Goal: Task Accomplishment & Management: Manage account settings

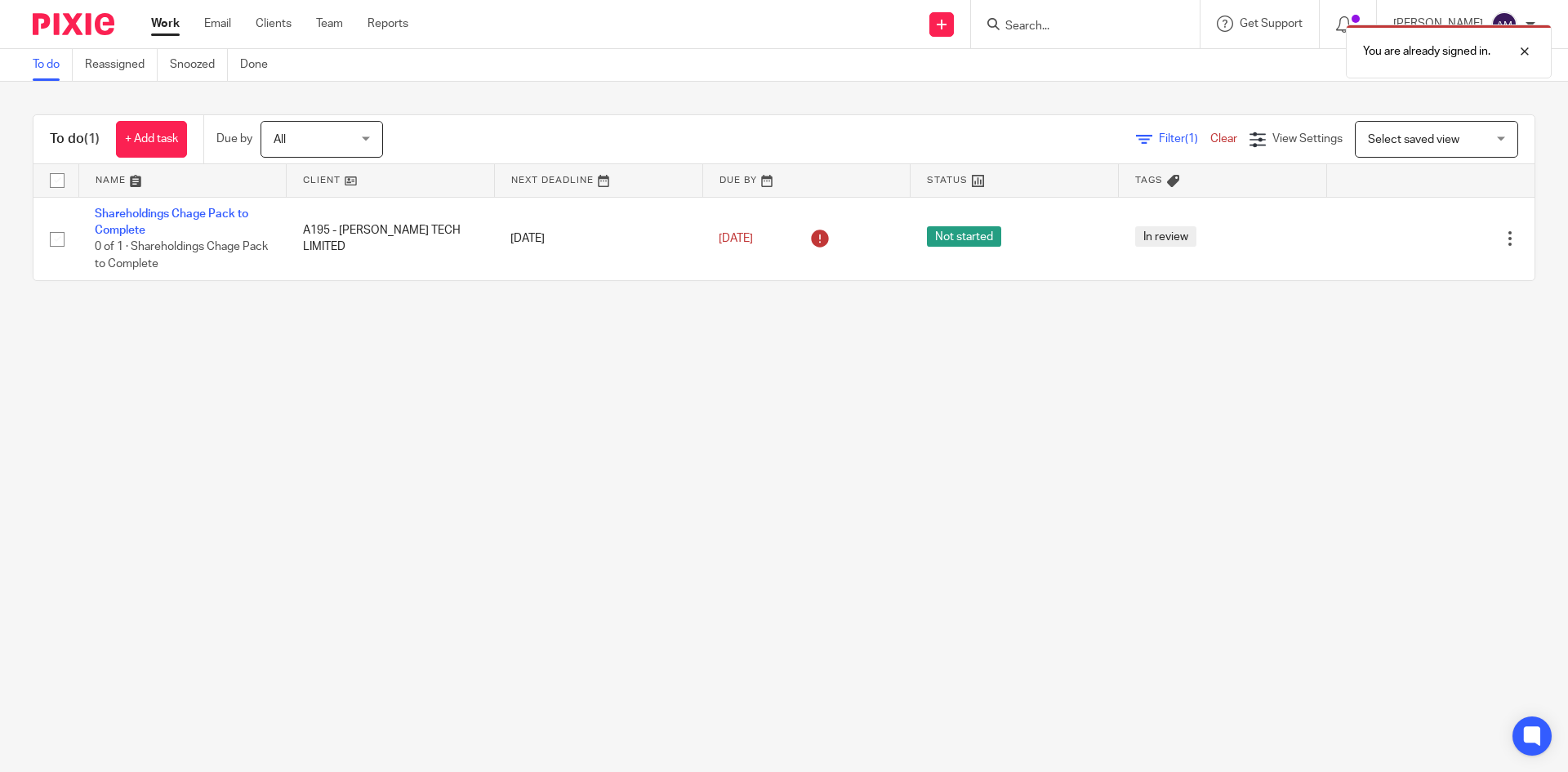
click at [278, 35] on div "Work Email Clients Team Reports Work Email Clients Team Reports Settings" at bounding box center [284, 24] width 298 height 48
click at [279, 21] on link "Clients" at bounding box center [274, 24] width 36 height 16
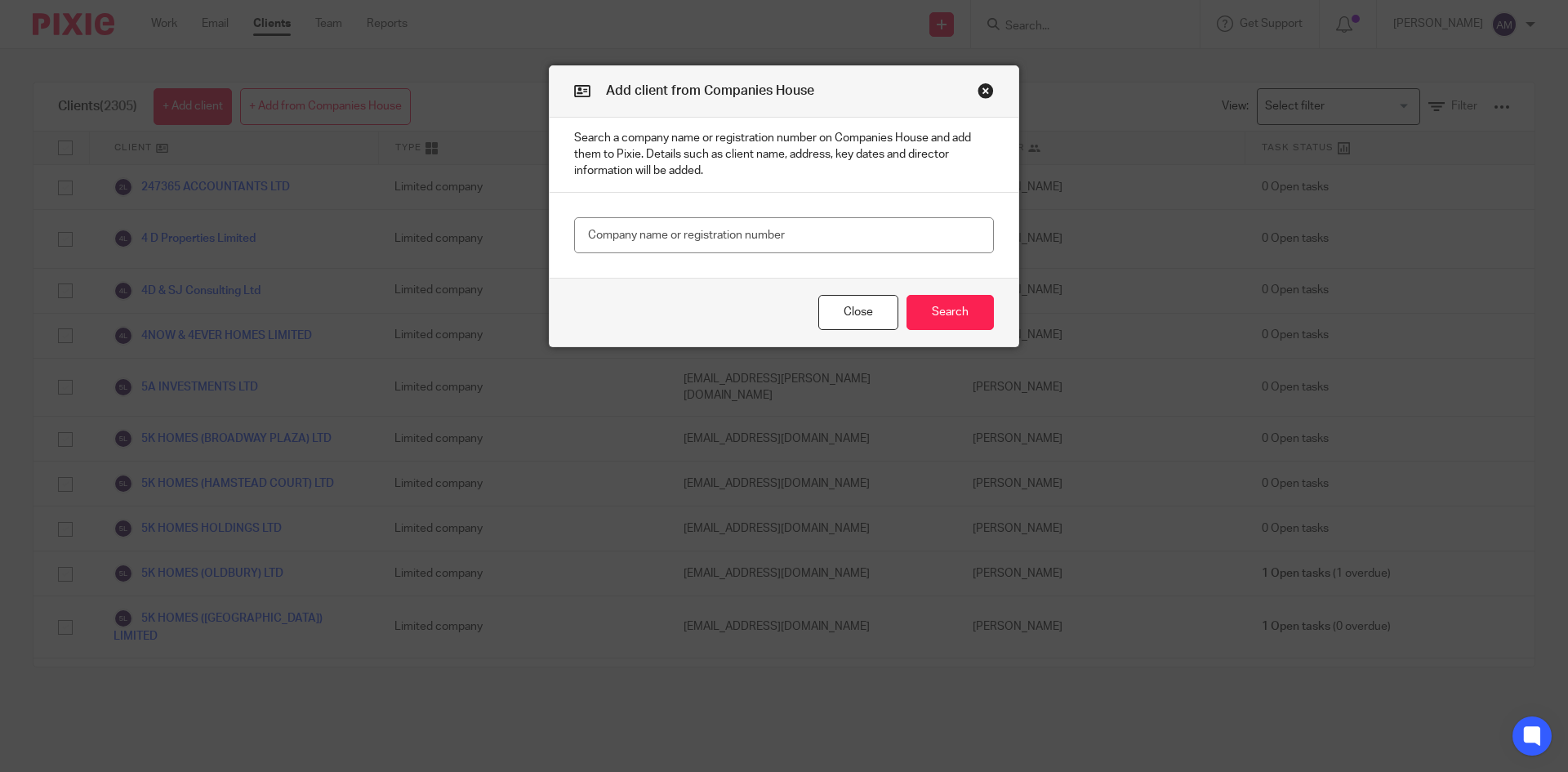
click at [656, 244] on input "text" at bounding box center [784, 236] width 419 height 37
type input "16649532"
click at [939, 300] on button "Search" at bounding box center [950, 312] width 87 height 35
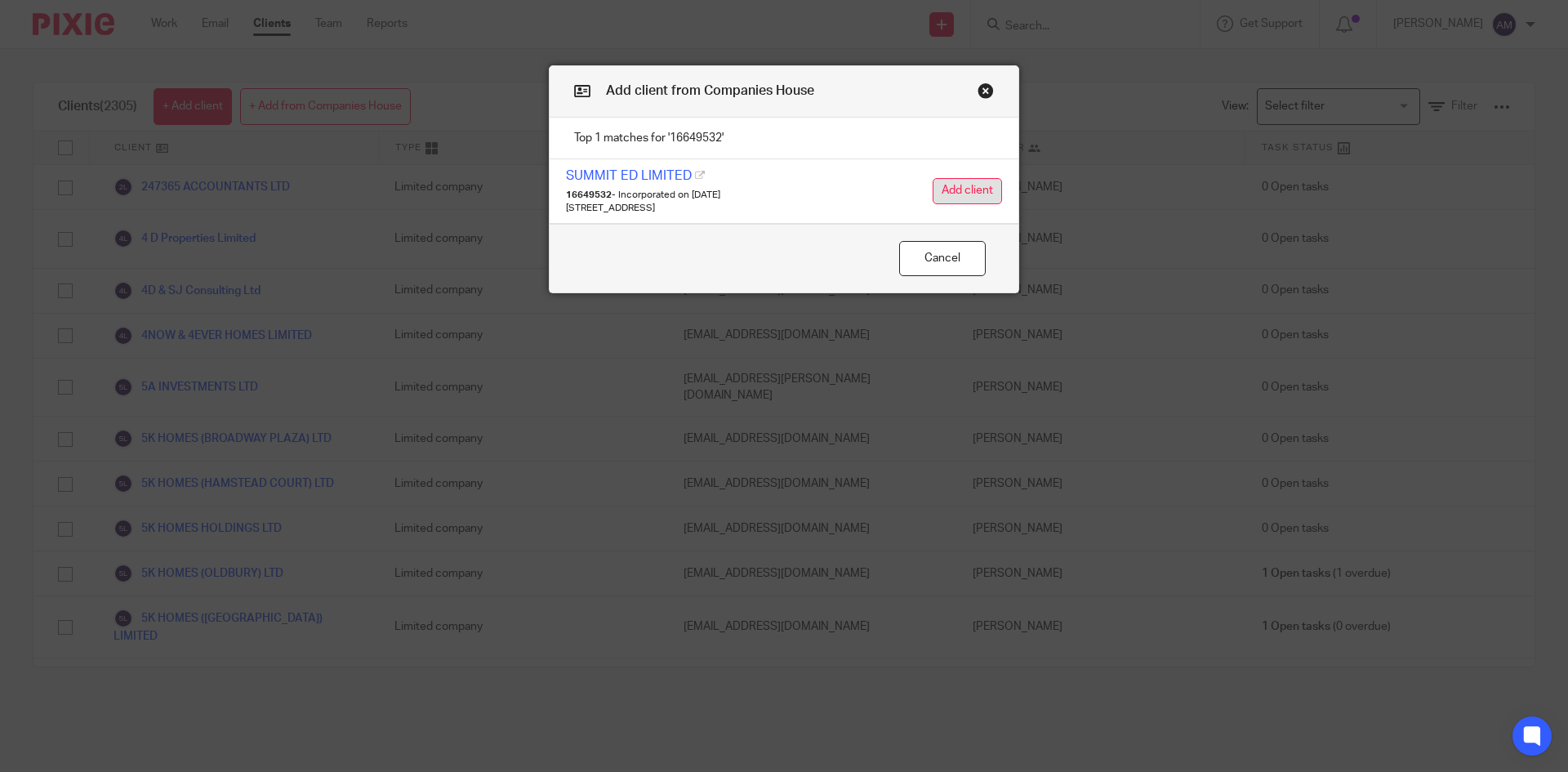
click at [979, 183] on button "Add client" at bounding box center [967, 191] width 69 height 26
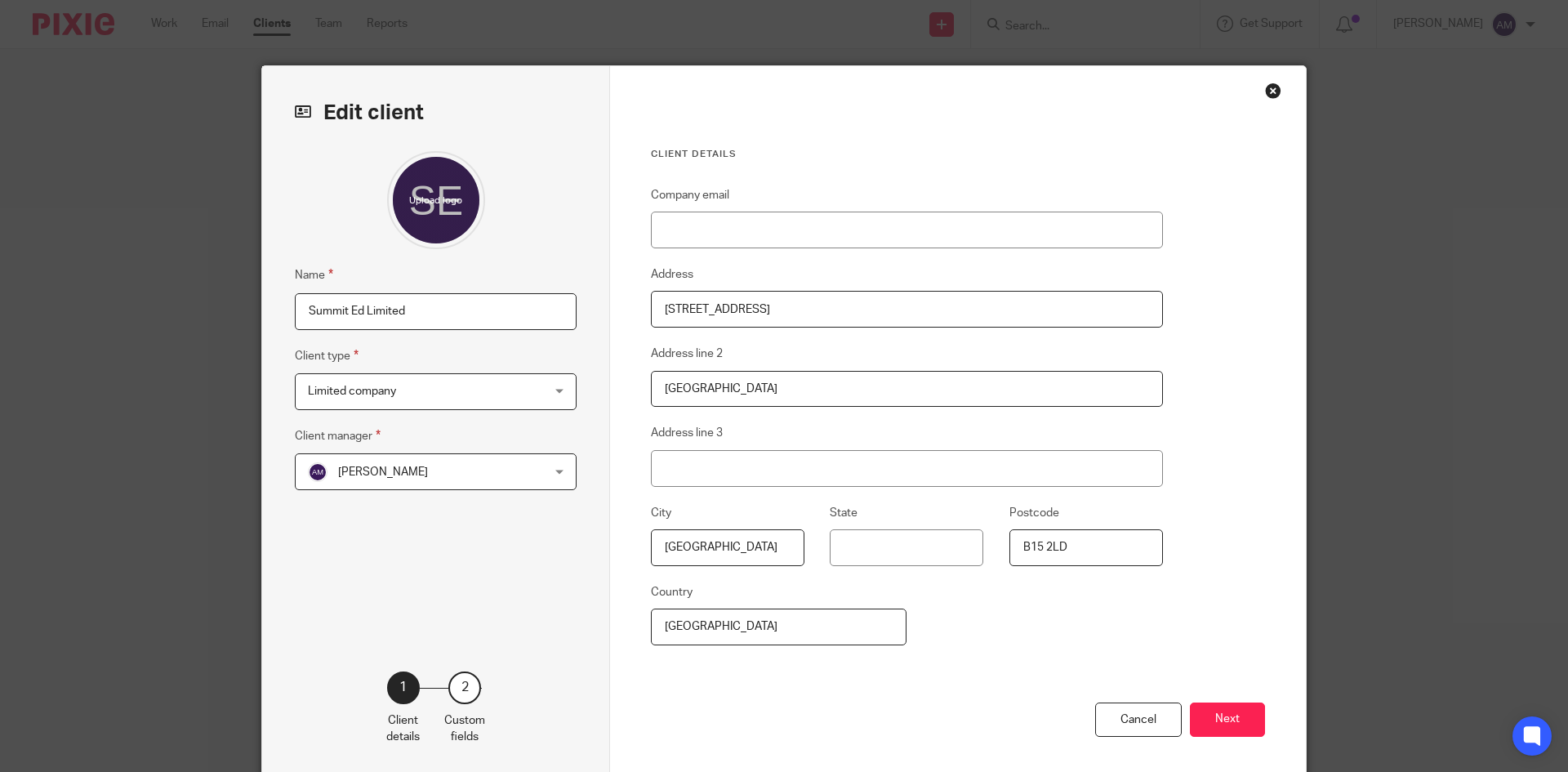
click at [302, 308] on input "Summit Ed Limited" at bounding box center [436, 311] width 282 height 37
type input "S1201 - Summit Ed Limited"
click at [431, 467] on span "[PERSON_NAME]" at bounding box center [415, 471] width 214 height 35
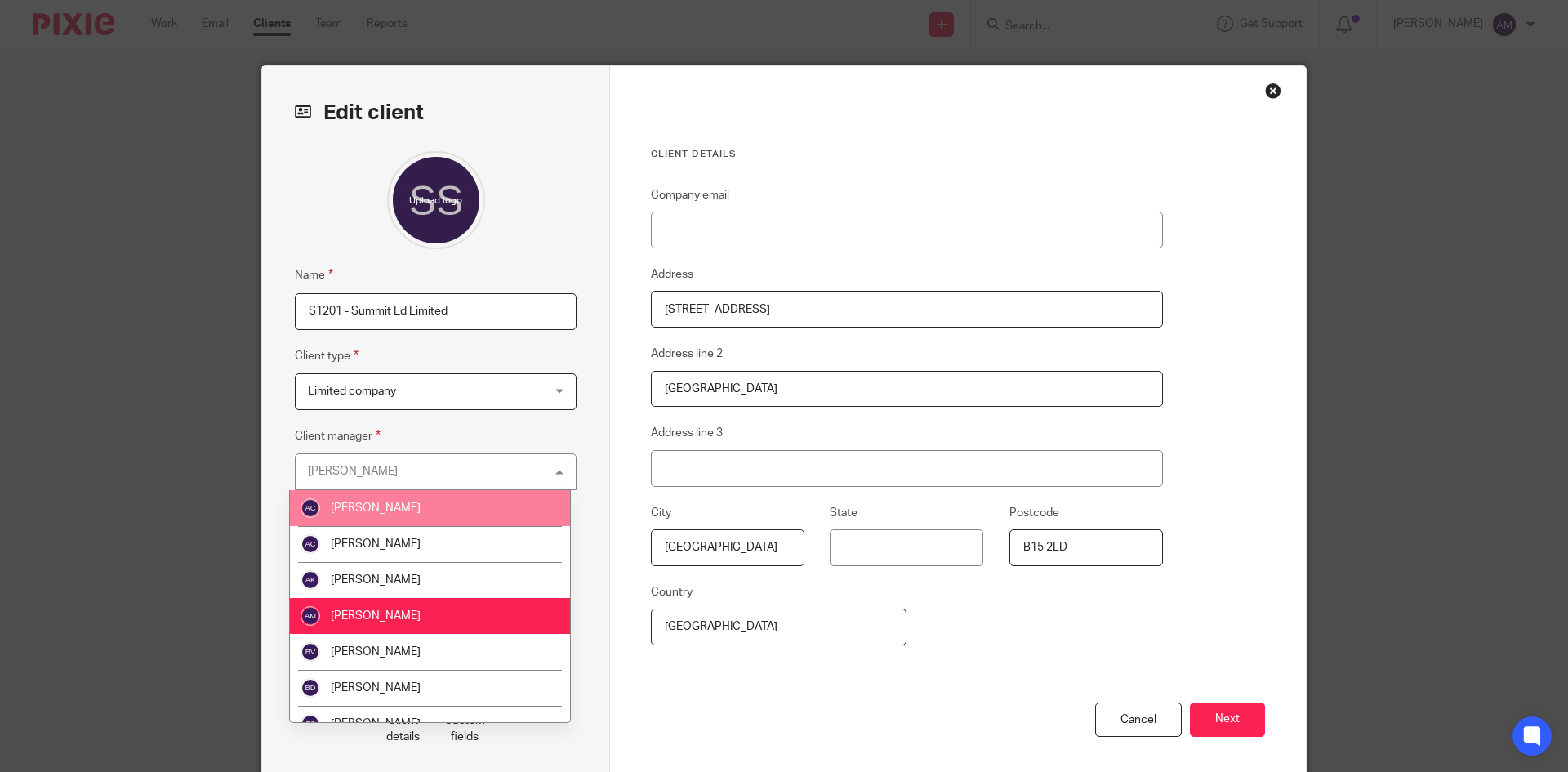
click at [437, 517] on li "Aman Chawla" at bounding box center [430, 508] width 280 height 36
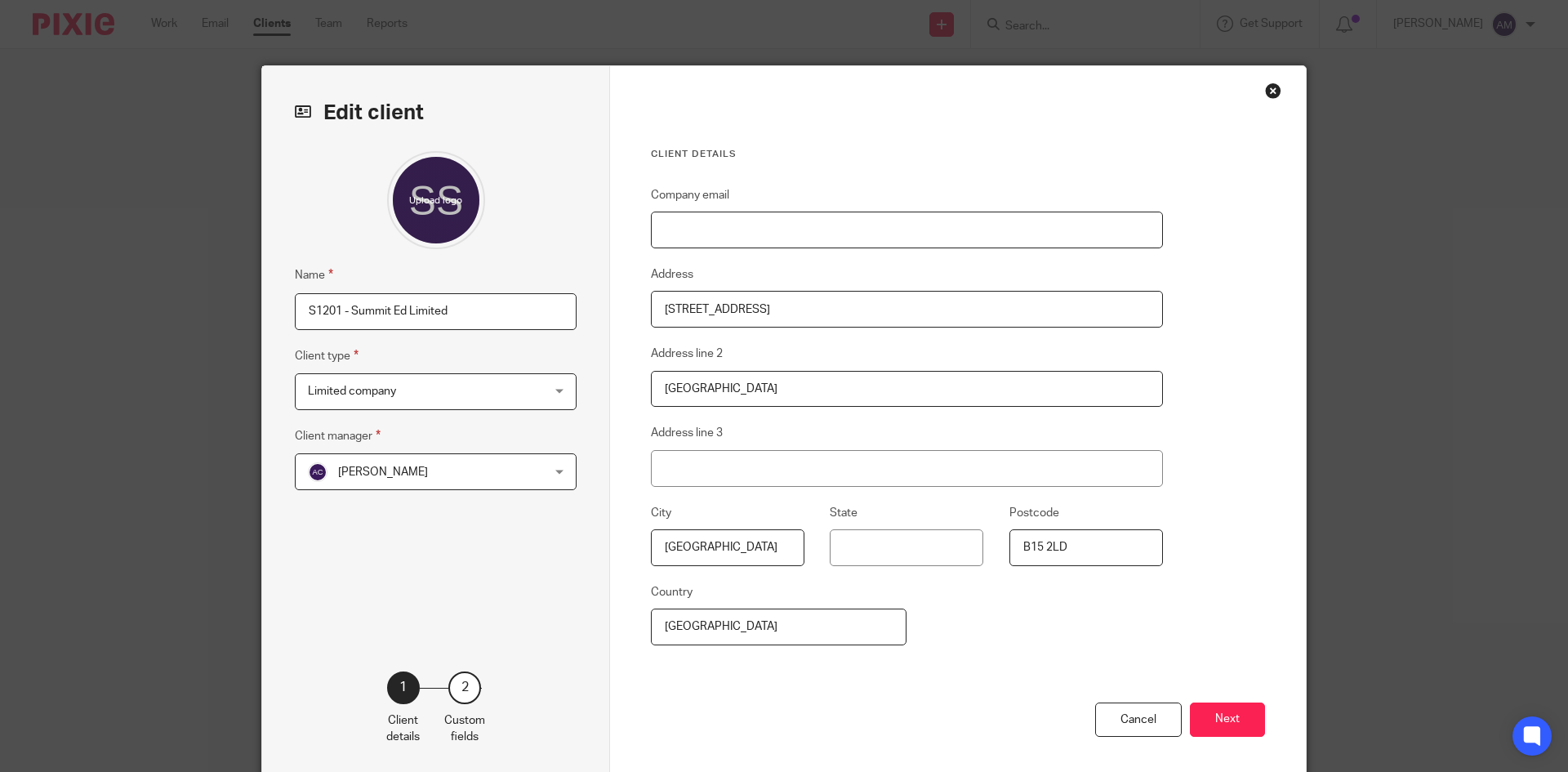
click at [770, 246] on input "Company email" at bounding box center [907, 230] width 513 height 37
paste input "demiakinjide@gmail.com"
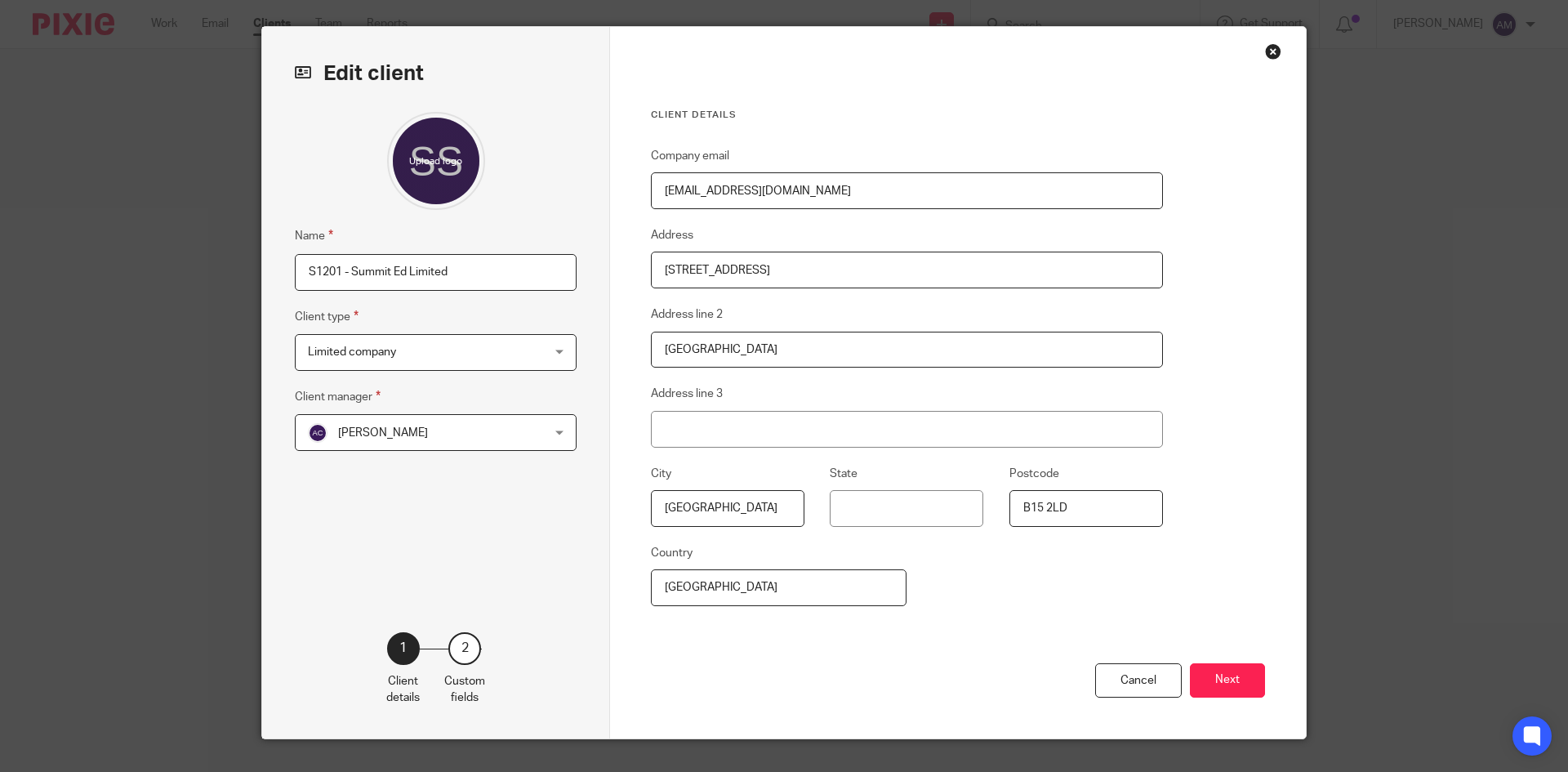
scroll to position [72, 0]
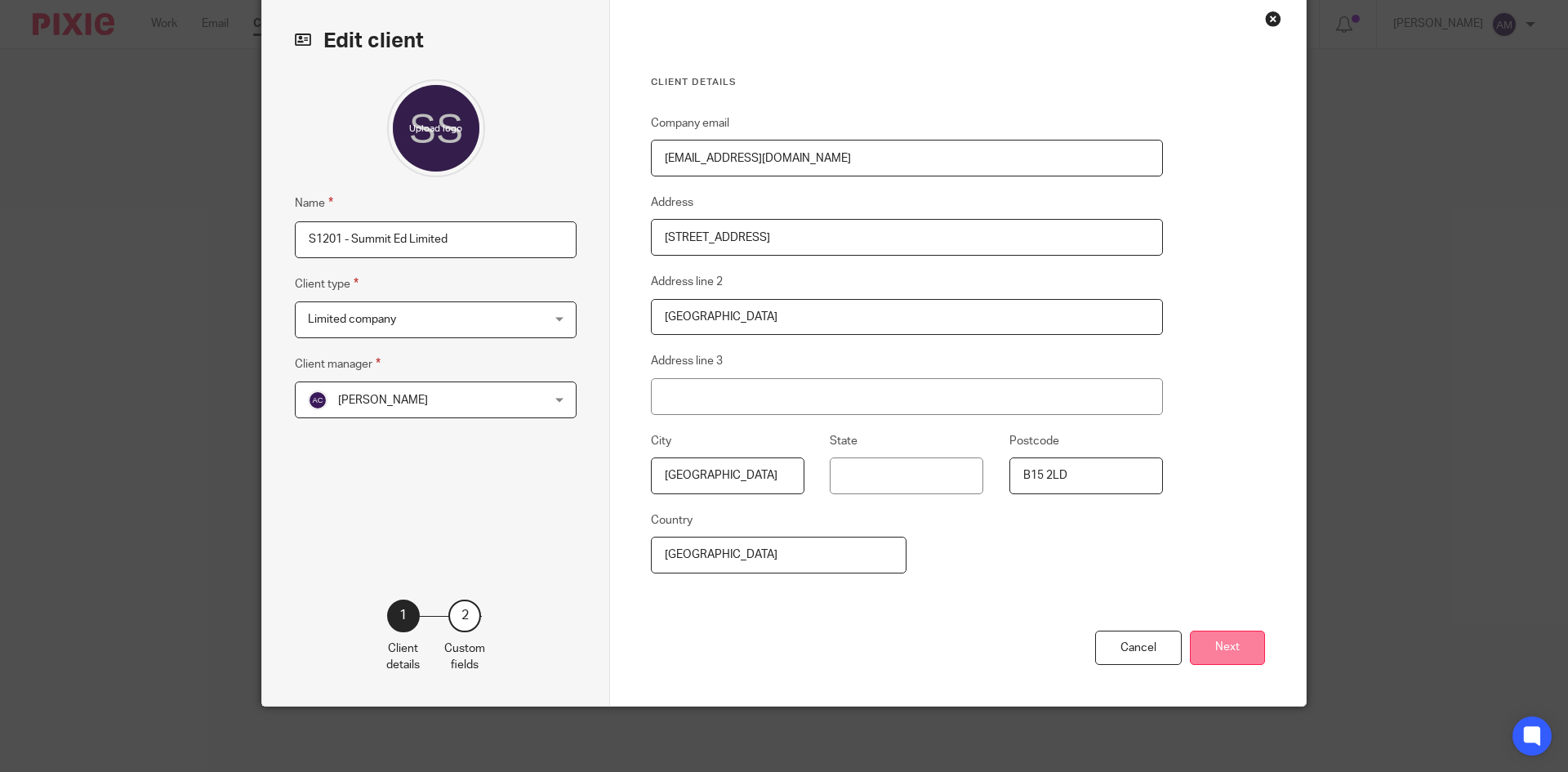
type input "demiakinjide@gmail.com"
click at [1243, 643] on button "Next" at bounding box center [1227, 648] width 75 height 35
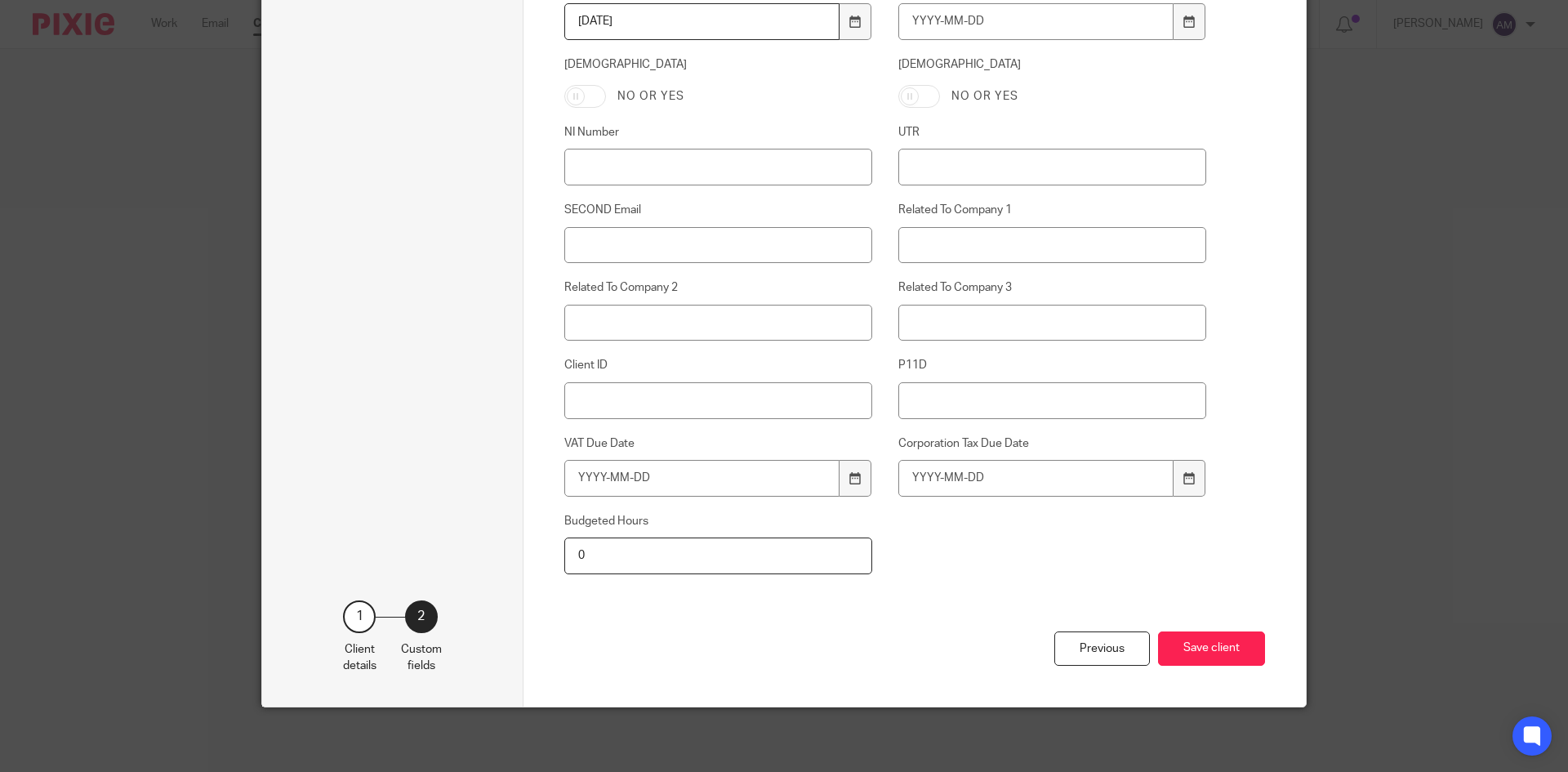
scroll to position [714, 0]
click at [1232, 644] on button "Save client" at bounding box center [1212, 648] width 107 height 35
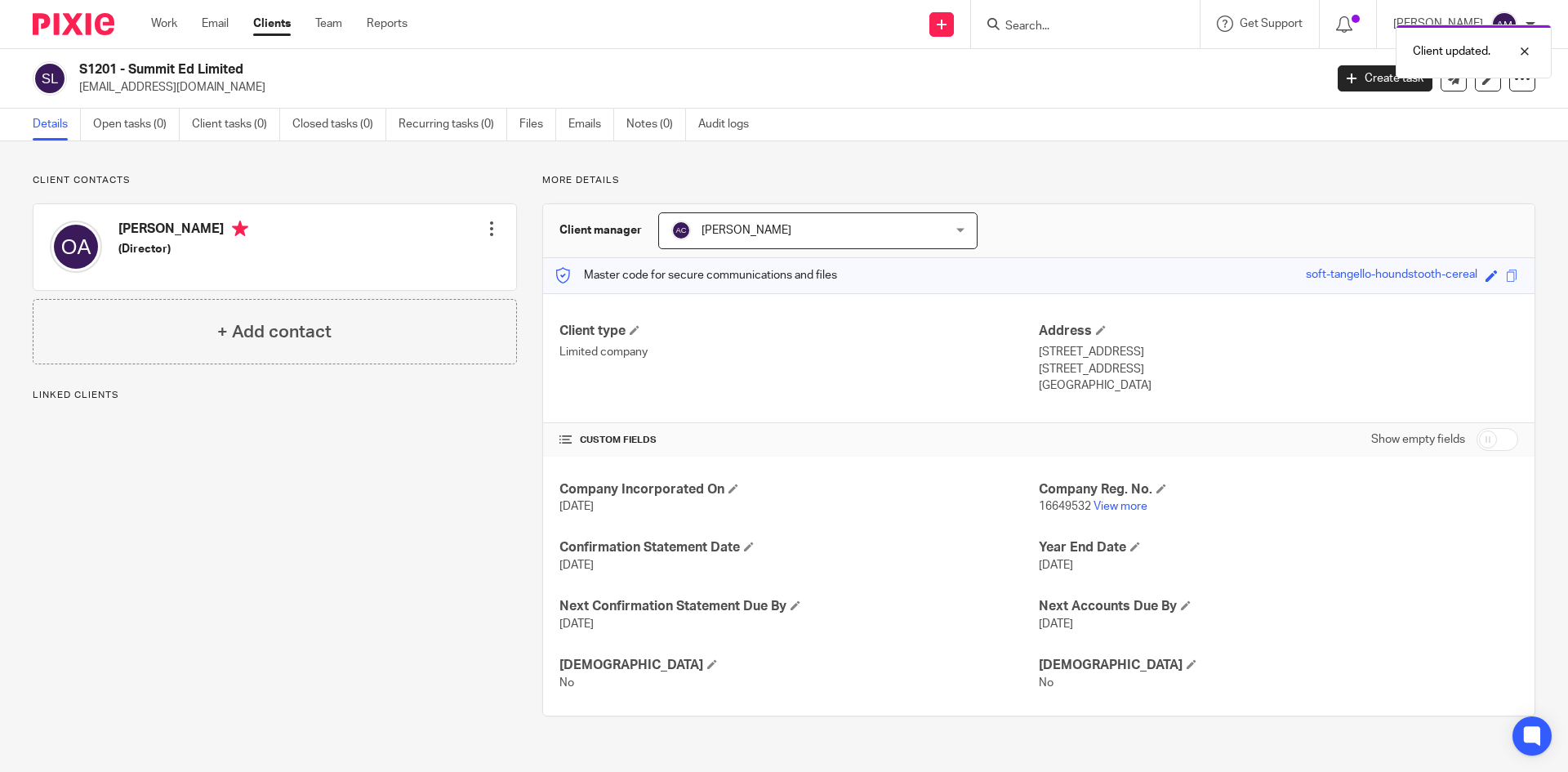
click at [488, 229] on div at bounding box center [492, 229] width 16 height 16
click at [413, 269] on link "Edit contact" at bounding box center [414, 264] width 156 height 24
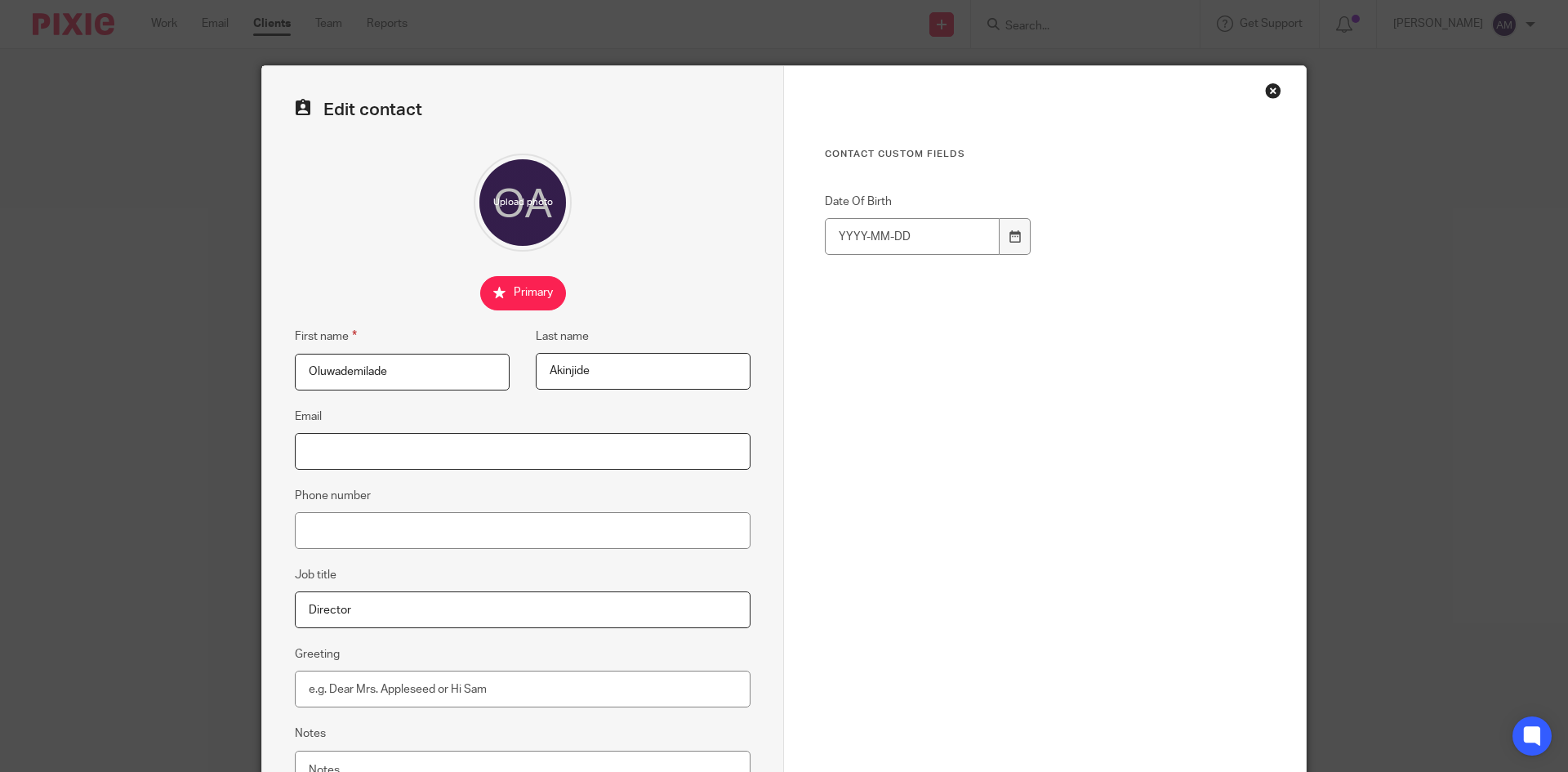
click at [410, 456] on input "Email" at bounding box center [522, 451] width 456 height 37
paste input "demiakinjide@gmail.com"
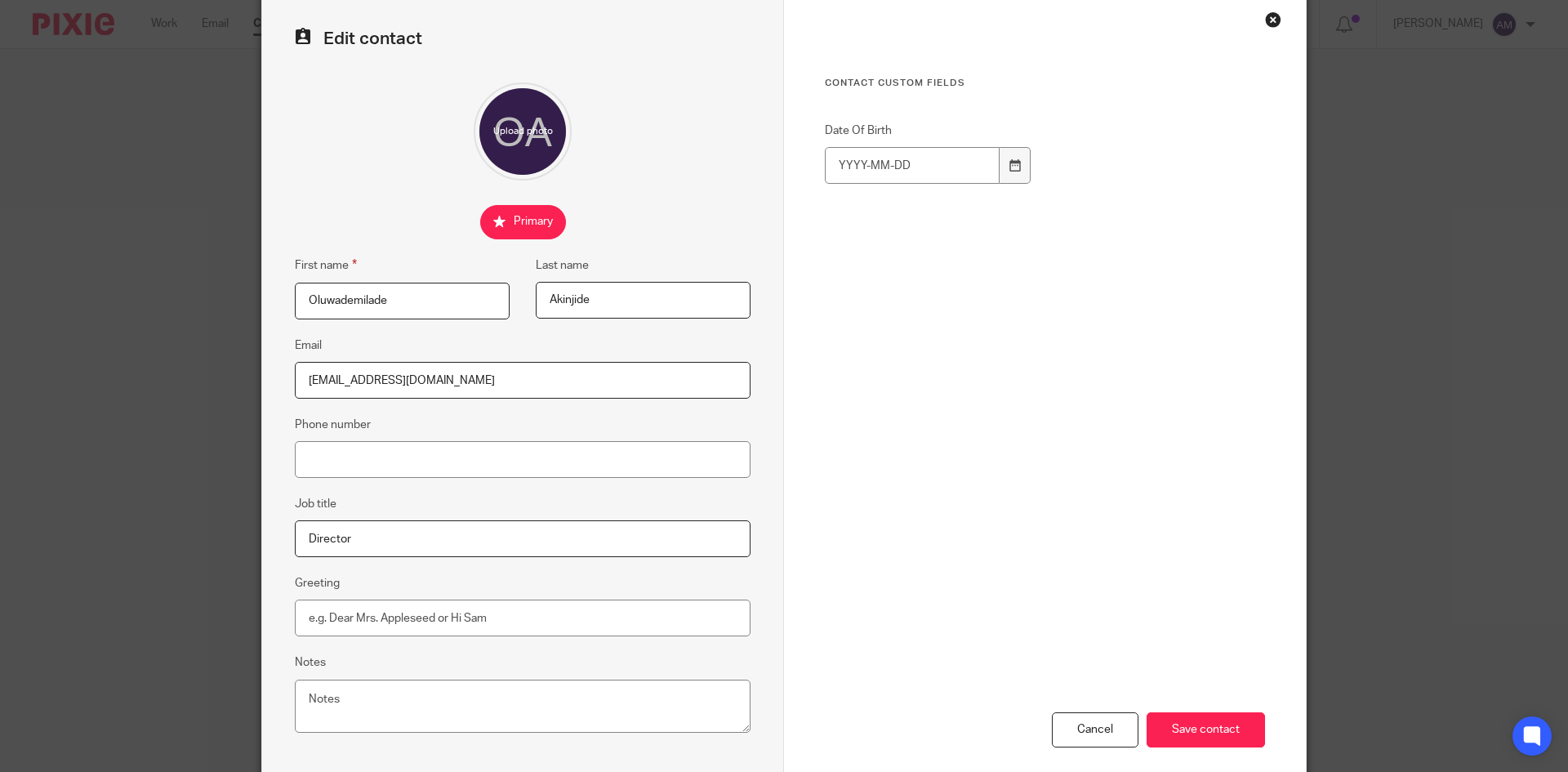
scroll to position [153, 0]
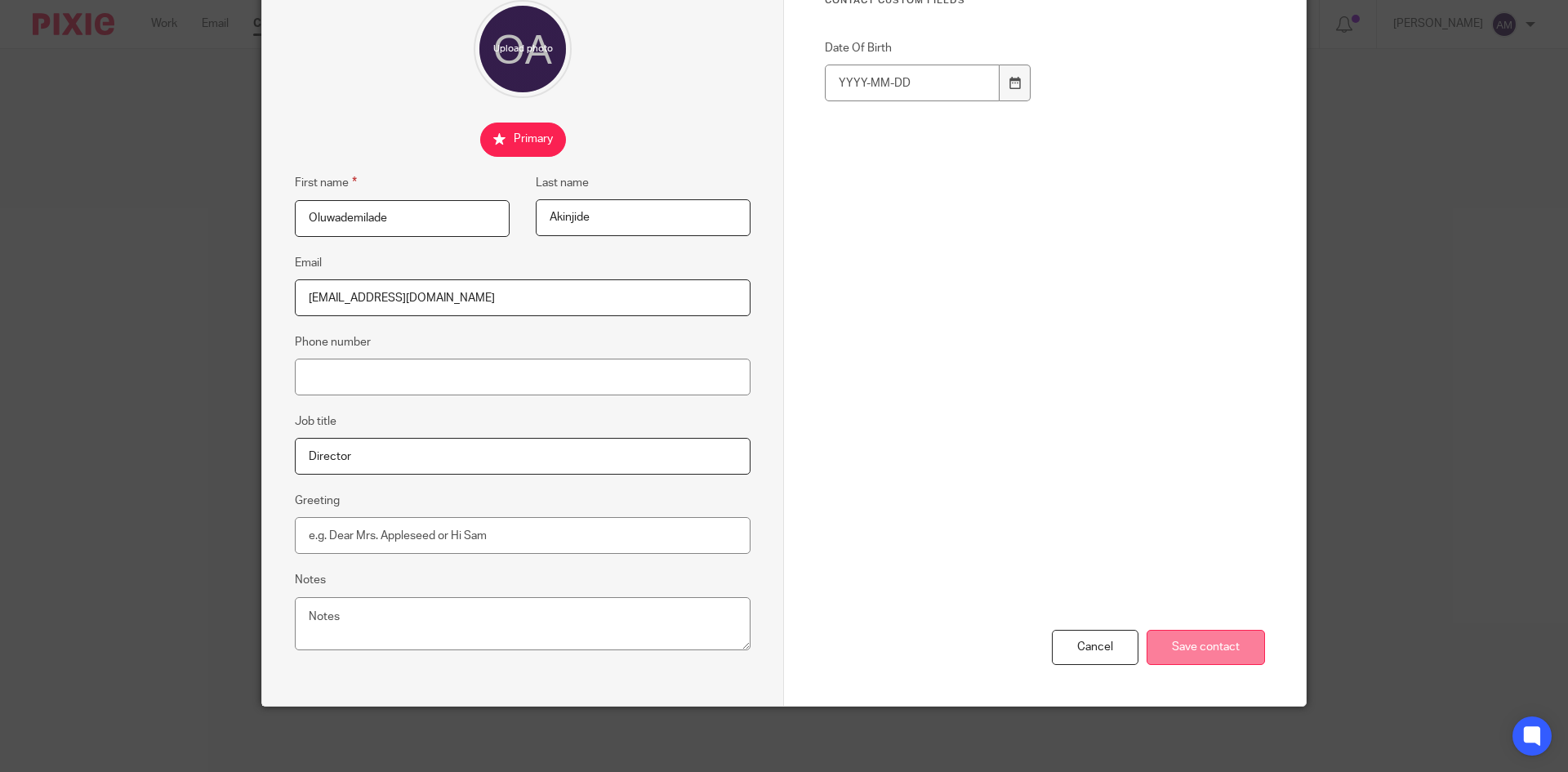
type input "demiakinjide@gmail.com"
click at [1206, 653] on input "Save contact" at bounding box center [1206, 647] width 119 height 35
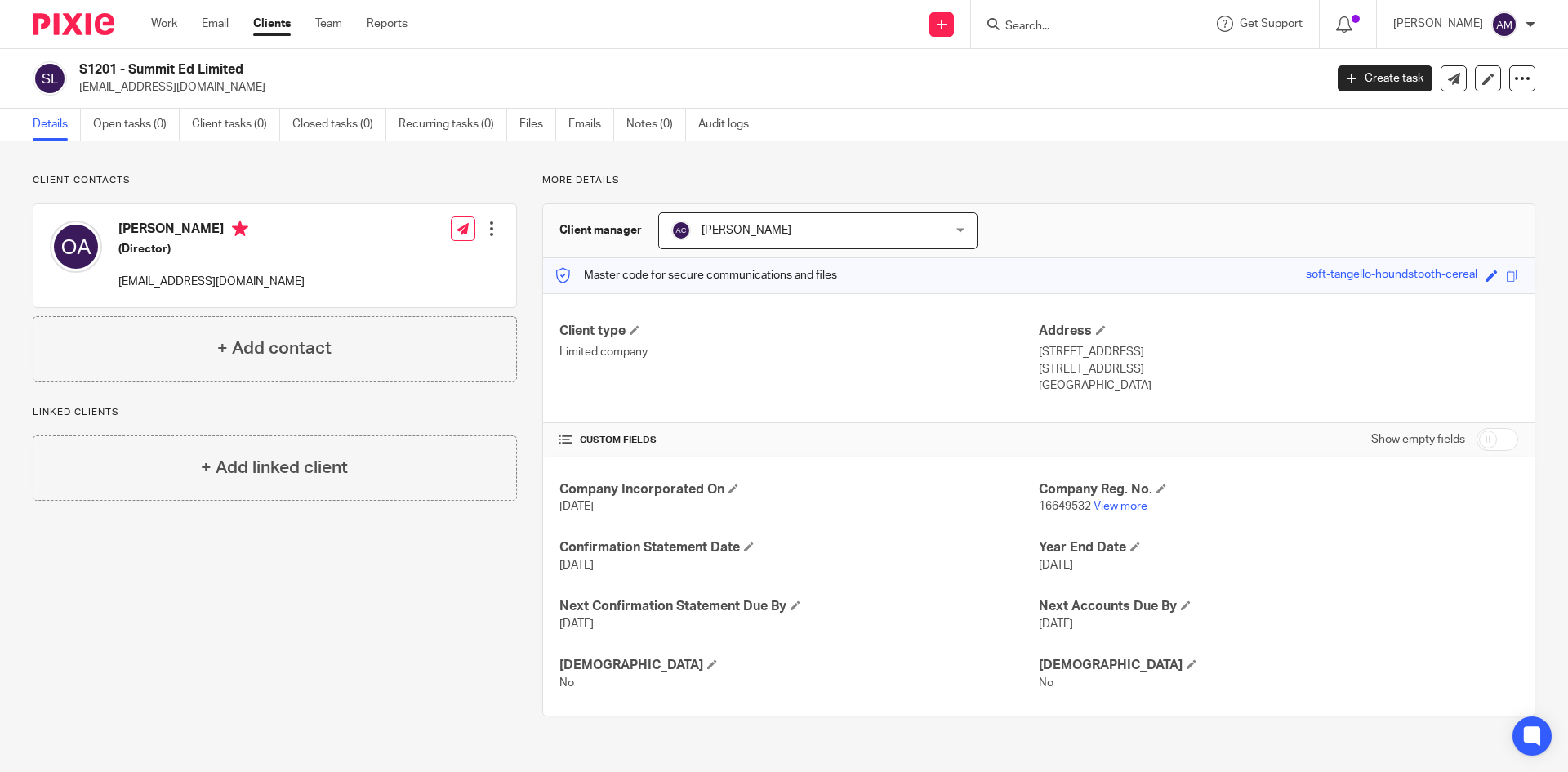
click at [1046, 28] on input "Search" at bounding box center [1077, 27] width 147 height 15
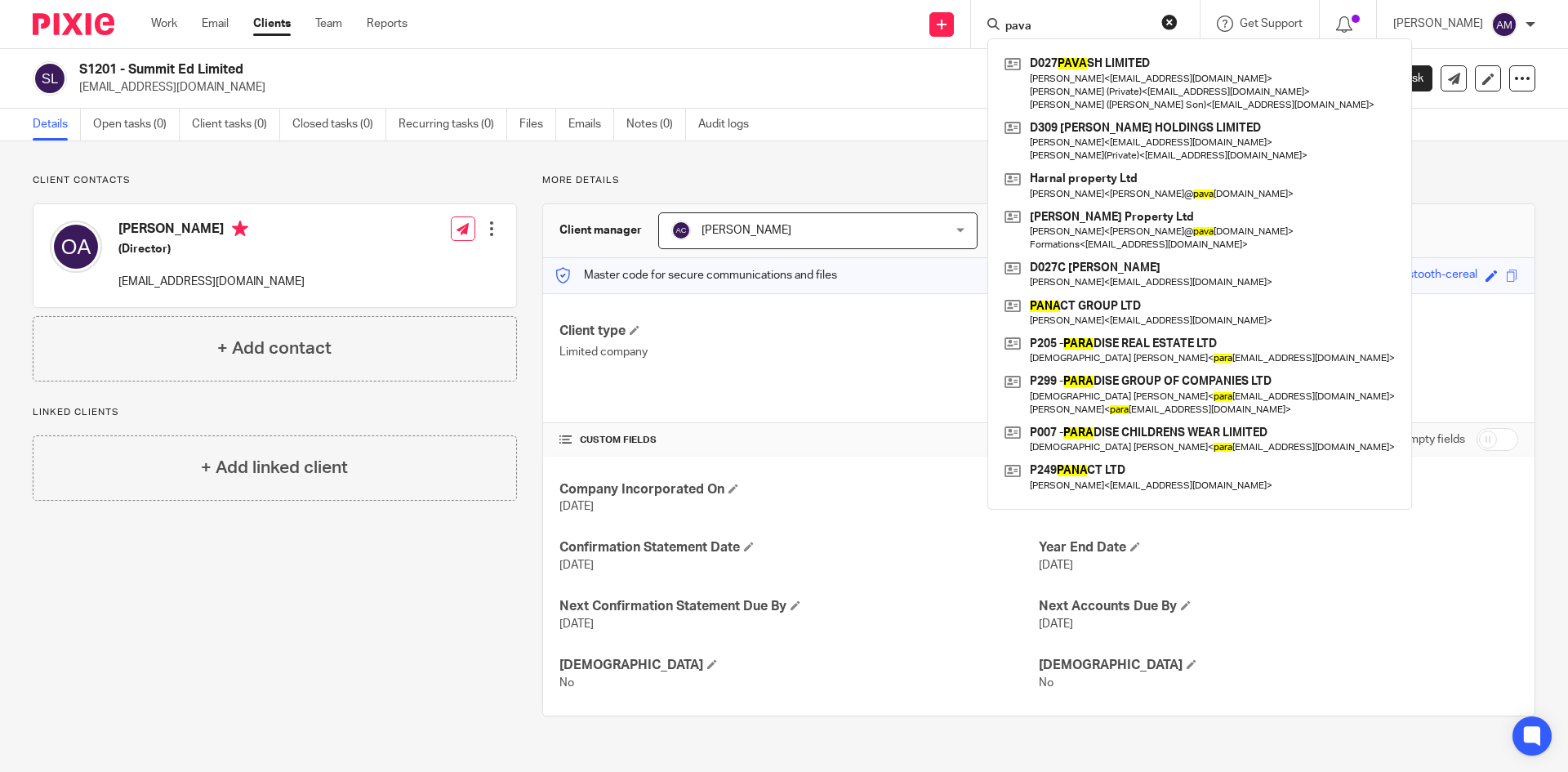
type input "pava"
